Goal: Task Accomplishment & Management: Use online tool/utility

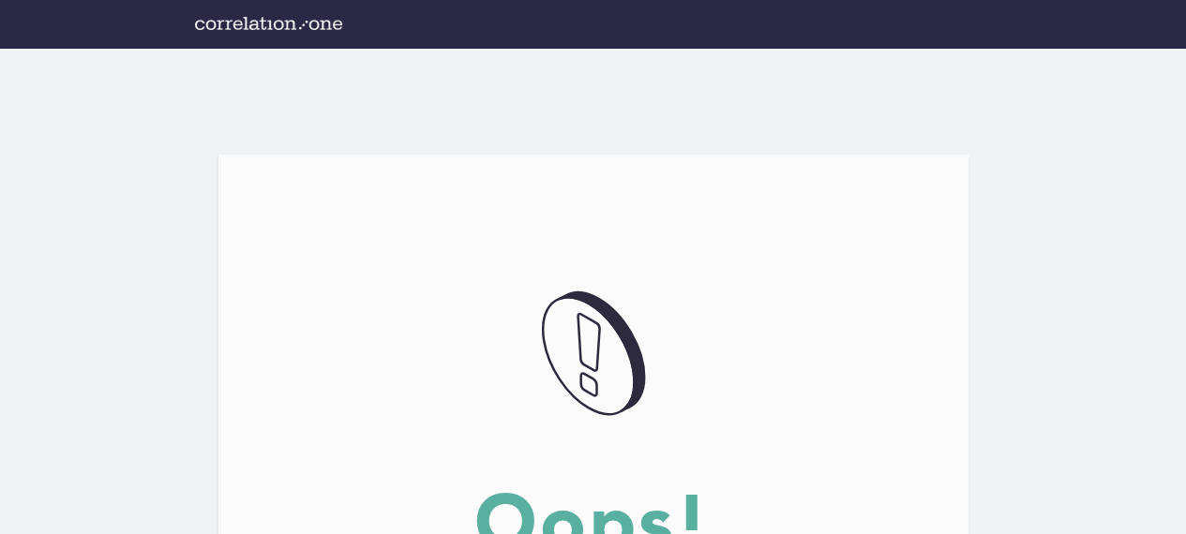
click at [894, 496] on div "Oops!" at bounding box center [593, 523] width 750 height 75
click at [490, 145] on div "DA5B712C-8B3F-4FC5-977C-8507ACC09FCB@1.5x Oops! The page you are trying to visi…" at bounding box center [593, 471] width 1186 height 844
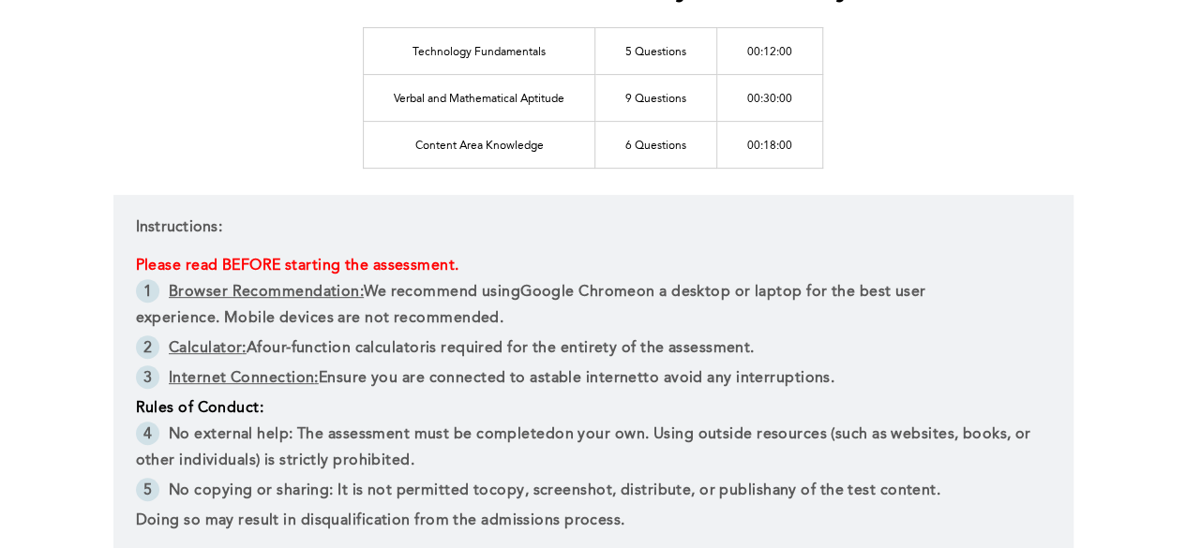
scroll to position [469, 0]
